Goal: Check status: Check status

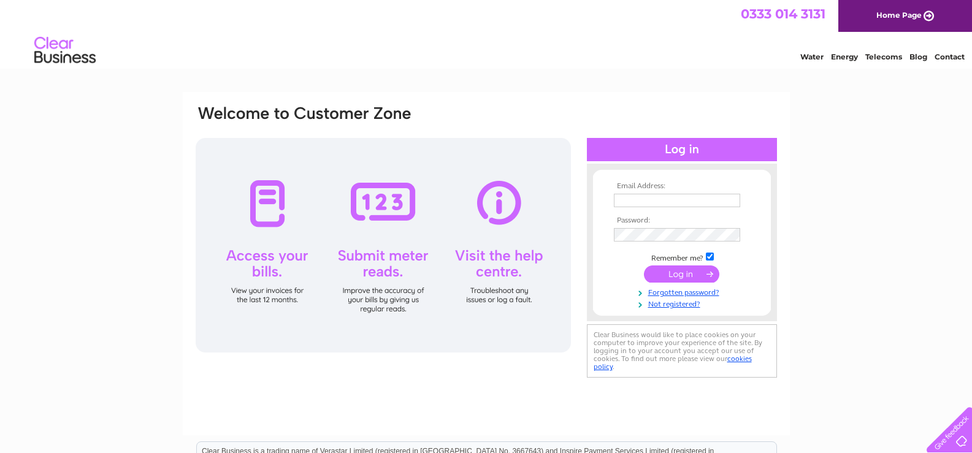
type input "reidpaula50@yahoo.co.uk"
click at [673, 278] on input "submit" at bounding box center [681, 274] width 75 height 17
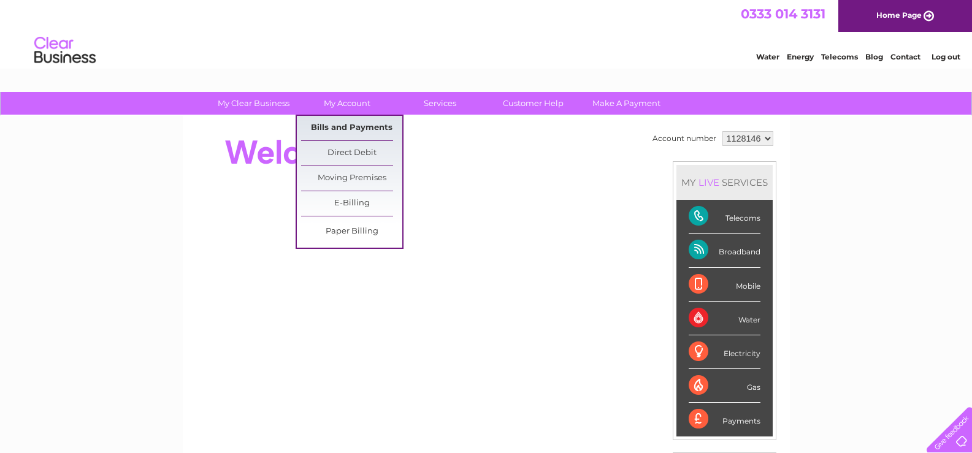
click at [347, 128] on link "Bills and Payments" at bounding box center [351, 128] width 101 height 25
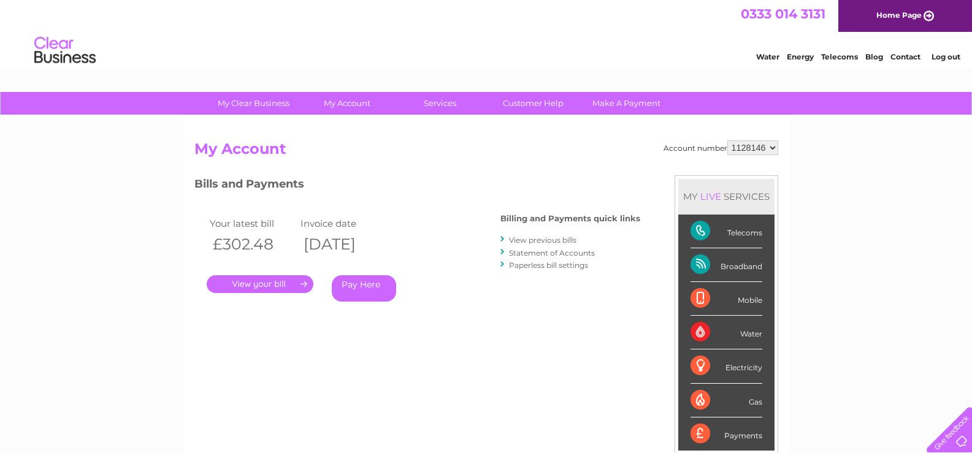
click at [282, 287] on link "." at bounding box center [260, 284] width 107 height 18
